Goal: Check status: Check status

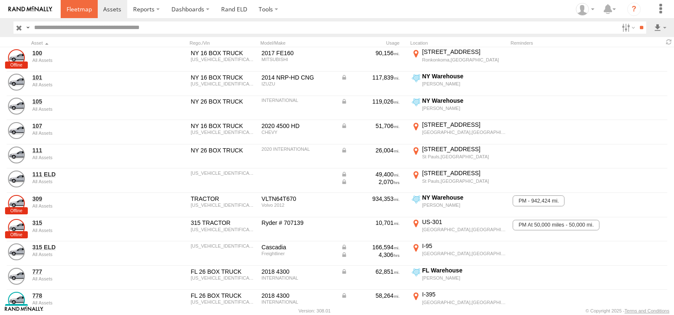
drag, startPoint x: 0, startPoint y: 0, endPoint x: 72, endPoint y: 11, distance: 72.4
click at [72, 11] on span at bounding box center [79, 9] width 25 height 8
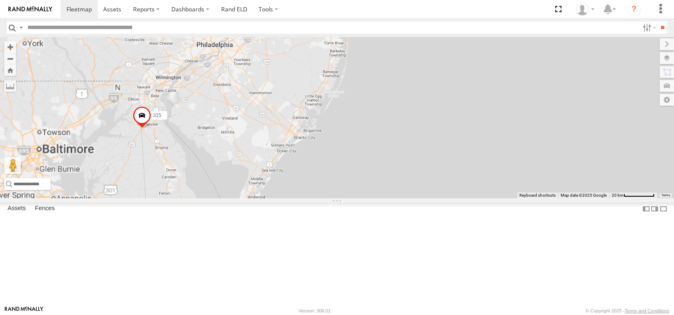
drag, startPoint x: 466, startPoint y: 68, endPoint x: 452, endPoint y: 176, distance: 108.8
click at [452, 175] on div "315 315 ELD" at bounding box center [337, 117] width 674 height 161
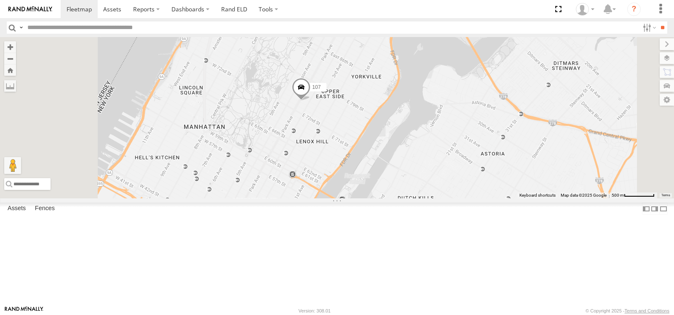
drag, startPoint x: 457, startPoint y: 177, endPoint x: 454, endPoint y: 85, distance: 92.3
click at [460, 83] on div "315 315 ELD 100 107" at bounding box center [337, 117] width 674 height 161
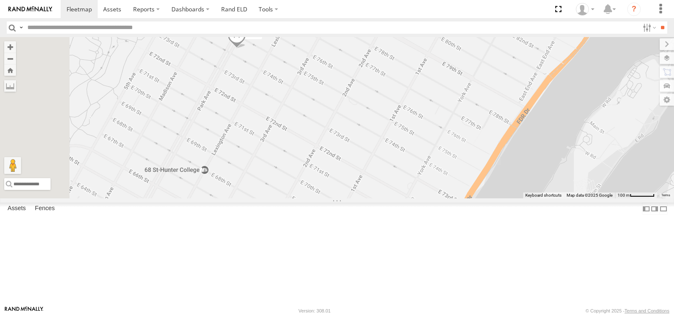
drag, startPoint x: 384, startPoint y: 99, endPoint x: 442, endPoint y: 152, distance: 78.2
click at [442, 152] on div "315 315 ELD 100 107" at bounding box center [337, 117] width 674 height 161
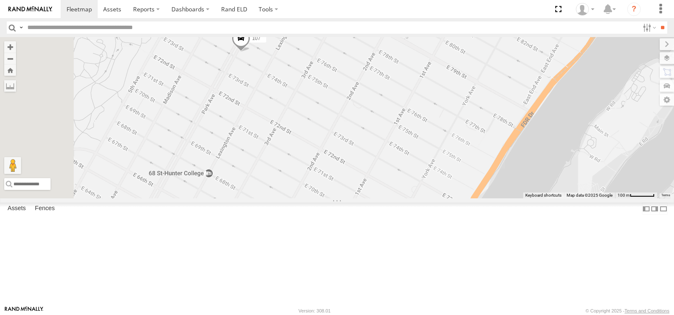
click at [250, 52] on span at bounding box center [241, 40] width 19 height 23
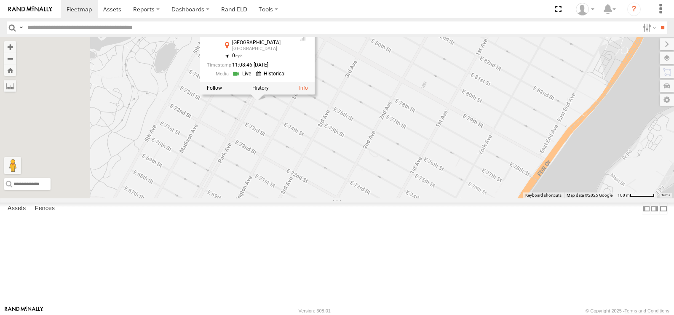
drag, startPoint x: 361, startPoint y: 136, endPoint x: 377, endPoint y: 186, distance: 52.4
click at [377, 186] on div "315 315 ELD 100 107 107 All Assets Park Ave Upper East Side 40.77256 , -73.9624…" at bounding box center [337, 117] width 674 height 161
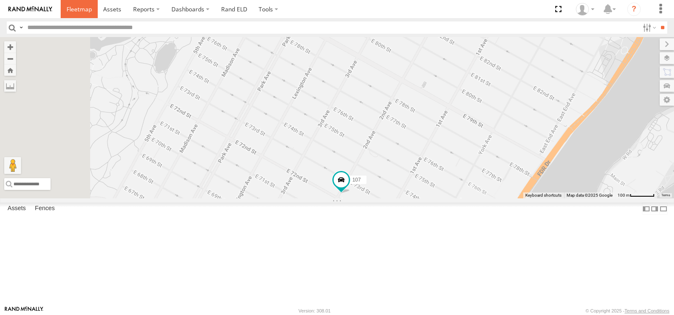
click at [79, 11] on span at bounding box center [79, 9] width 25 height 8
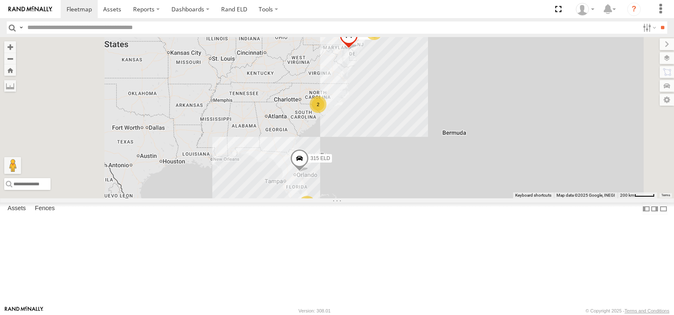
click at [0, 0] on span at bounding box center [0, 0] width 0 height 0
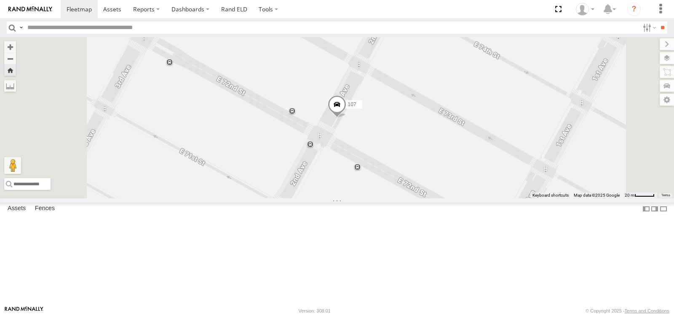
click at [347, 118] on span at bounding box center [337, 106] width 19 height 23
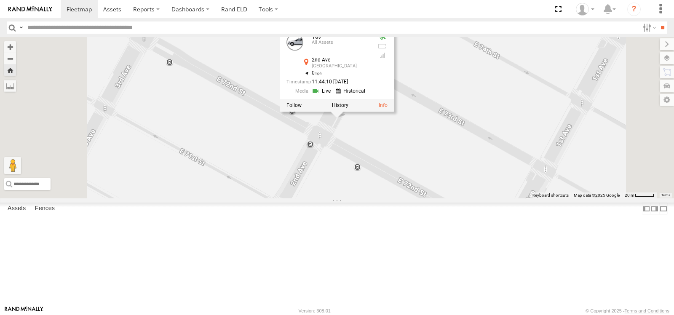
click at [333, 95] on link at bounding box center [322, 91] width 21 height 8
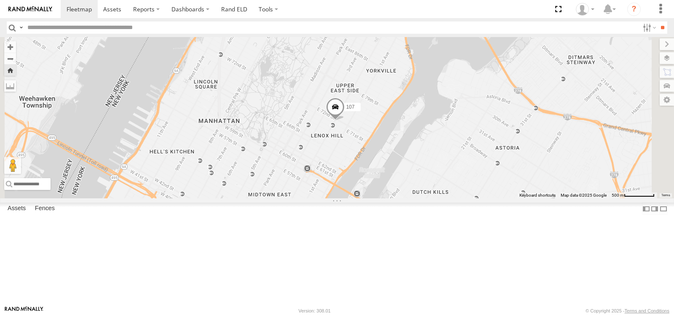
click at [0, 0] on span at bounding box center [0, 0] width 0 height 0
